Goal: Find specific page/section: Find specific page/section

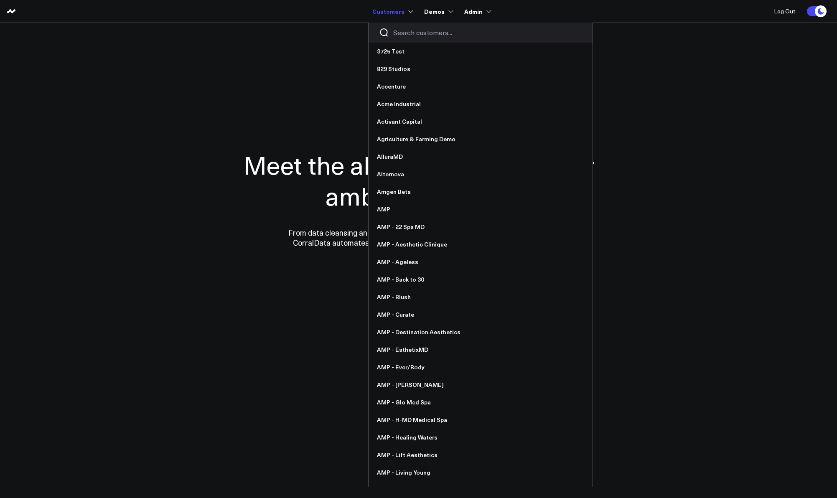
click at [418, 31] on input "Search customers input" at bounding box center [487, 32] width 189 height 9
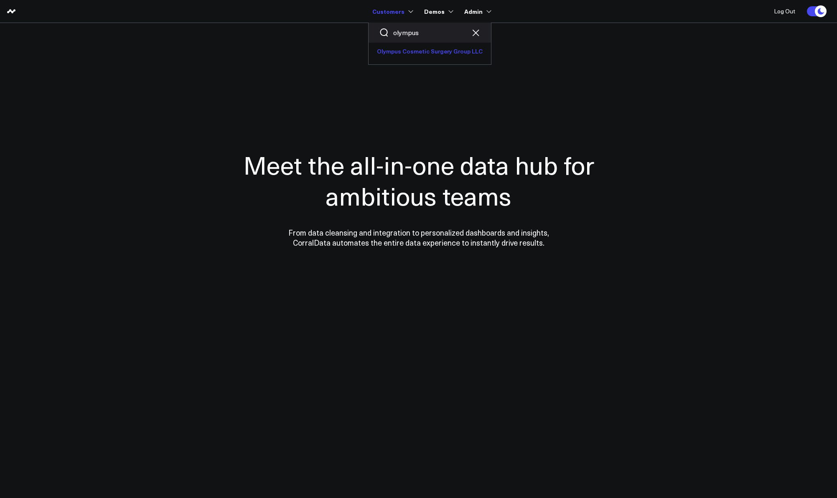
type input "olympus"
click at [406, 43] on link "Olympus Cosmetic Surgery Group LLC" at bounding box center [430, 52] width 122 height 18
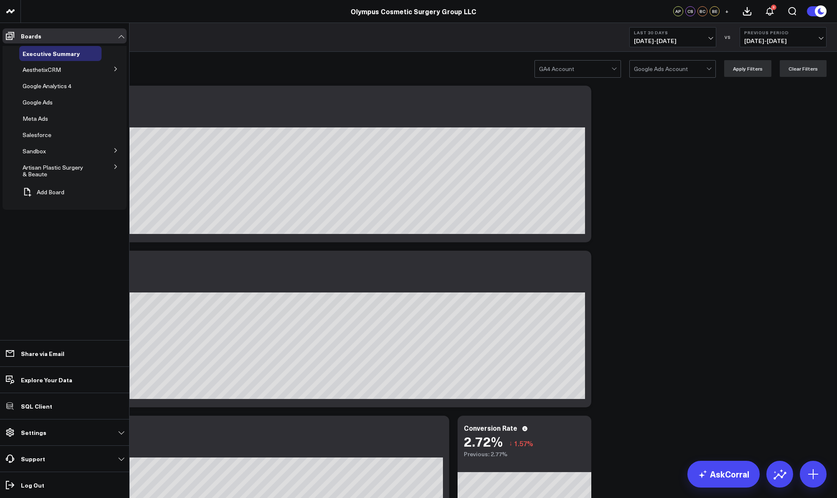
click at [113, 69] on icon at bounding box center [115, 68] width 5 height 5
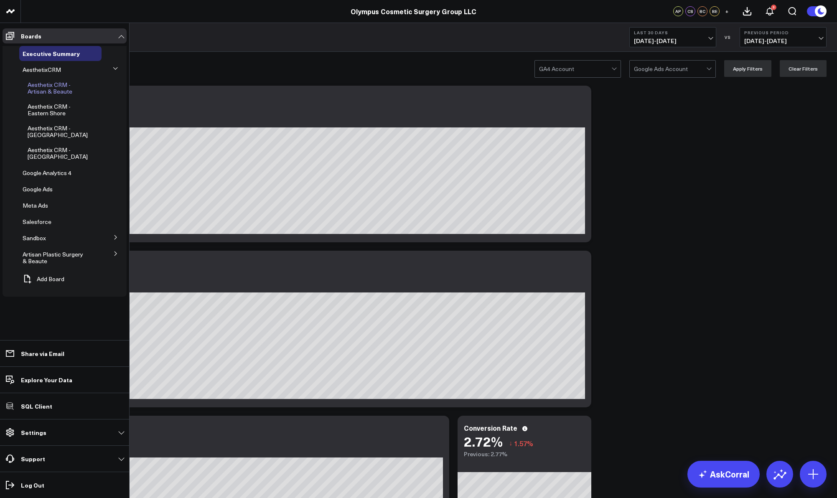
click at [58, 84] on span "Aesthetix CRM - Artisan & Beaute" at bounding box center [50, 88] width 45 height 15
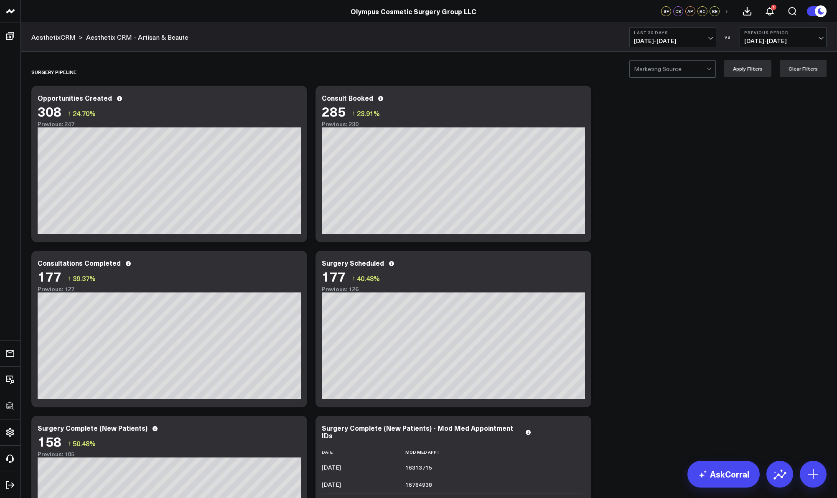
scroll to position [16, 0]
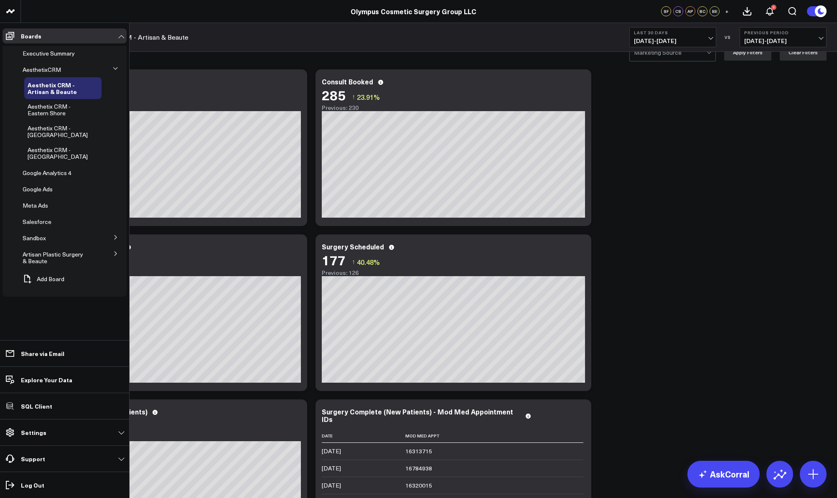
click at [119, 254] on button at bounding box center [116, 253] width 22 height 13
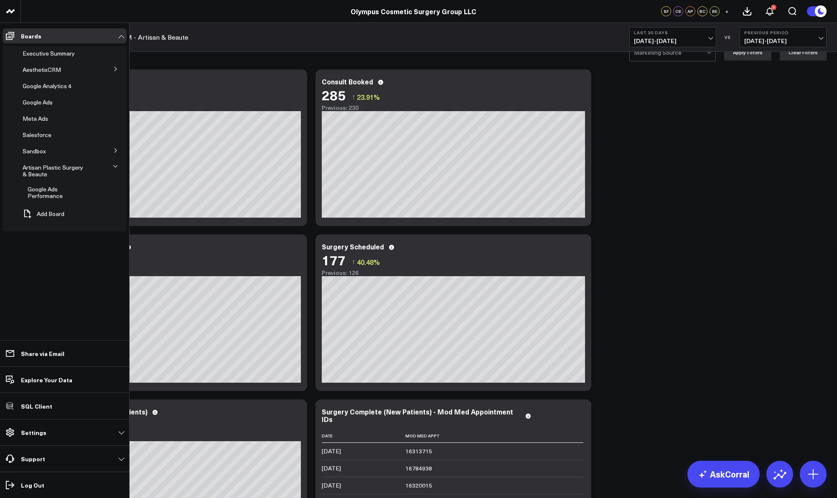
click at [33, 194] on span "Google Ads Performance" at bounding box center [45, 192] width 35 height 15
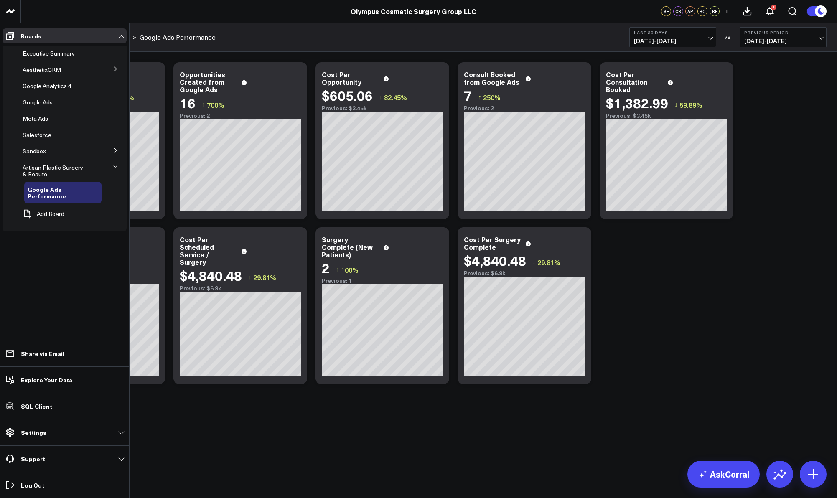
click at [47, 103] on span "Google Ads" at bounding box center [38, 102] width 30 height 8
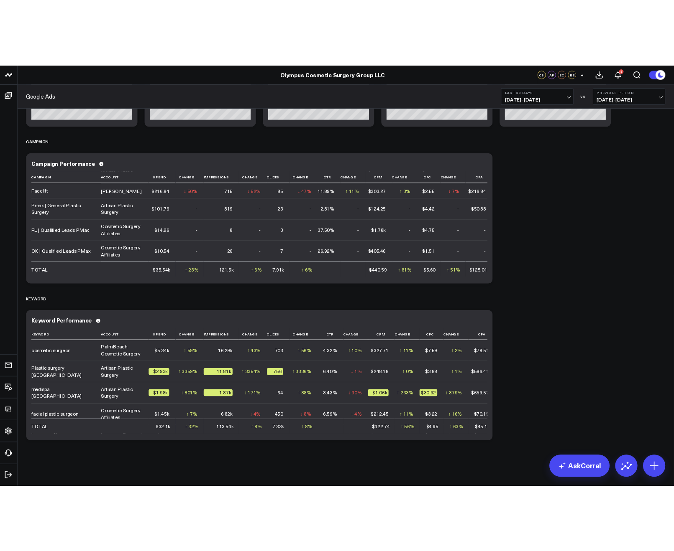
scroll to position [818, 0]
